Goal: Transaction & Acquisition: Book appointment/travel/reservation

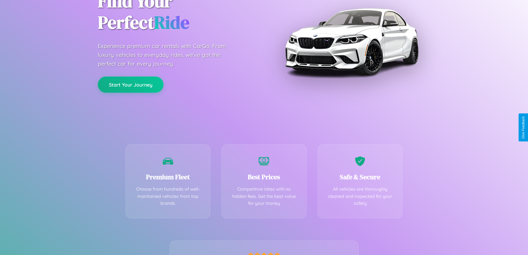
scroll to position [109, 0]
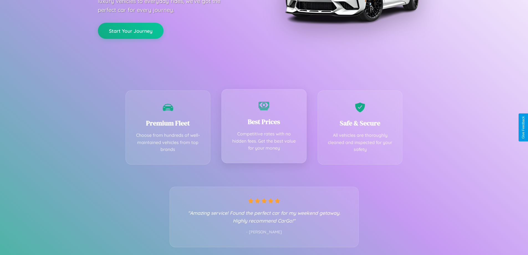
click at [264, 127] on div "Best Prices Competitive rates with no hidden fees. Get the best value for your …" at bounding box center [263, 126] width 85 height 74
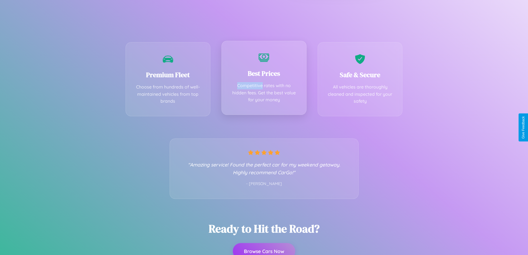
scroll to position [0, 0]
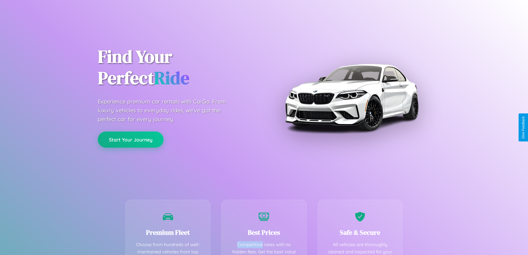
click at [130, 139] on button "Start Your Journey" at bounding box center [131, 139] width 66 height 16
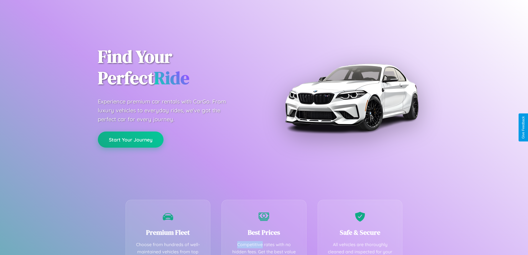
click at [130, 139] on button "Start Your Journey" at bounding box center [131, 139] width 66 height 16
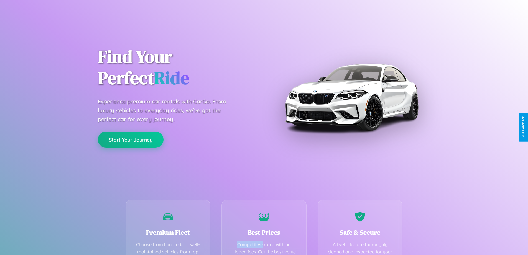
click at [130, 139] on button "Start Your Journey" at bounding box center [131, 139] width 66 height 16
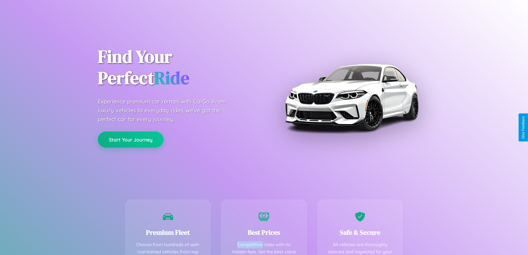
click at [130, 139] on button "Start Your Journey" at bounding box center [131, 139] width 66 height 16
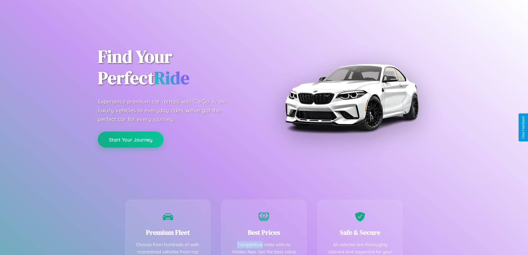
click at [130, 139] on button "Start Your Journey" at bounding box center [131, 139] width 66 height 16
